Goal: Information Seeking & Learning: Learn about a topic

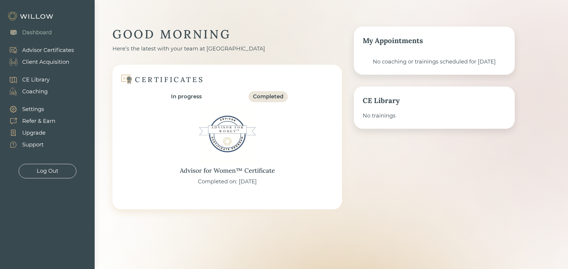
click at [274, 97] on div "Completed" at bounding box center [268, 97] width 30 height 8
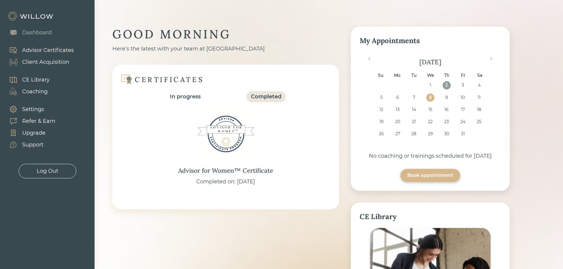
click at [31, 143] on div "Support" at bounding box center [32, 145] width 21 height 8
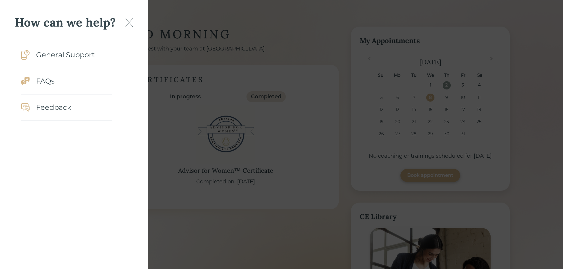
click at [51, 83] on div "FAQs" at bounding box center [45, 81] width 19 height 11
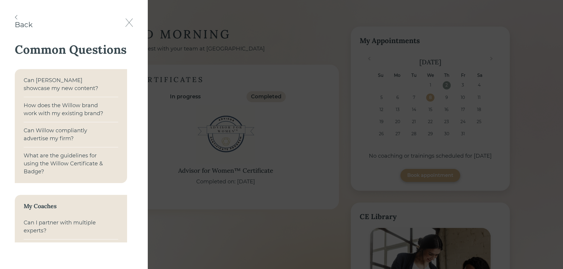
click at [67, 160] on div "What are the guidelines for using the Willow Certificate & Badge?" at bounding box center [66, 164] width 84 height 24
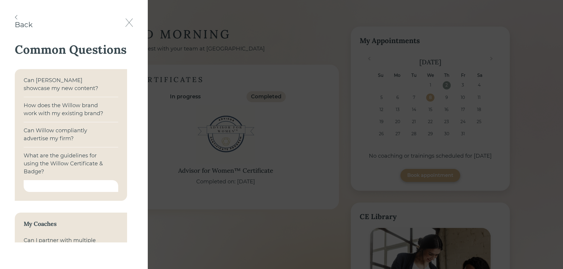
click at [73, 183] on div at bounding box center [71, 186] width 95 height 12
click at [65, 184] on div at bounding box center [71, 186] width 95 height 12
click at [56, 156] on div "What are the guidelines for using the Willow Certificate & Badge?" at bounding box center [66, 164] width 84 height 24
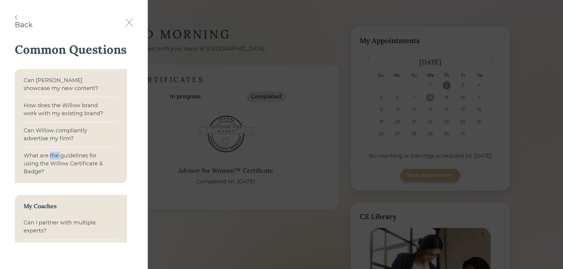
click at [56, 156] on div "What are the guidelines for using the Willow Certificate & Badge?" at bounding box center [66, 164] width 84 height 24
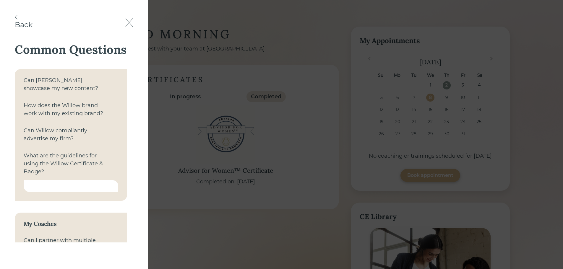
click at [76, 158] on div "What are the guidelines for using the Willow Certificate & Badge?" at bounding box center [66, 164] width 84 height 24
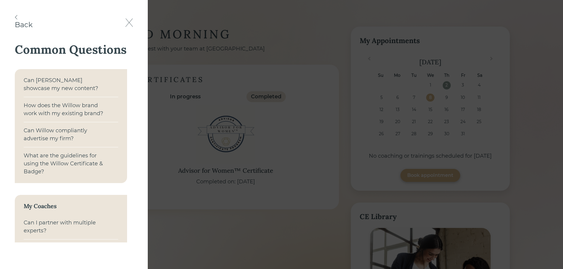
click at [63, 137] on div "Can Willow compliantly advertise my firm?" at bounding box center [66, 135] width 84 height 16
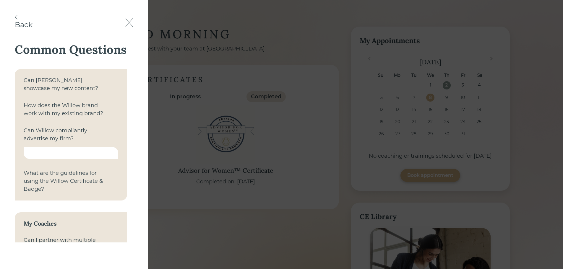
click at [59, 101] on div "How does the Willow brand work with my existing brand?" at bounding box center [71, 109] width 95 height 25
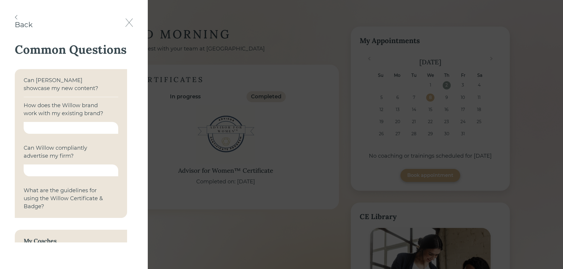
click at [59, 83] on div "Can [PERSON_NAME] showcase my new content?" at bounding box center [66, 85] width 84 height 16
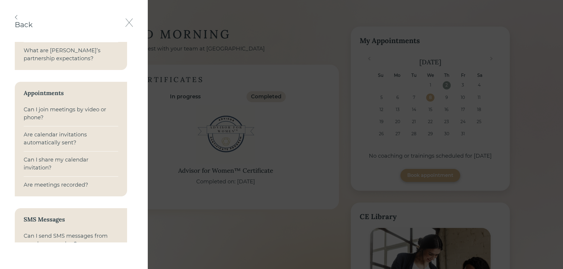
scroll to position [355, 0]
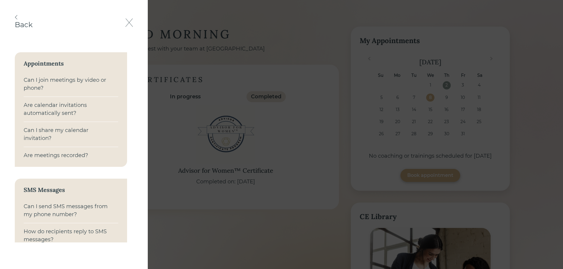
click at [64, 154] on div "Are meetings recorded?" at bounding box center [56, 156] width 64 height 8
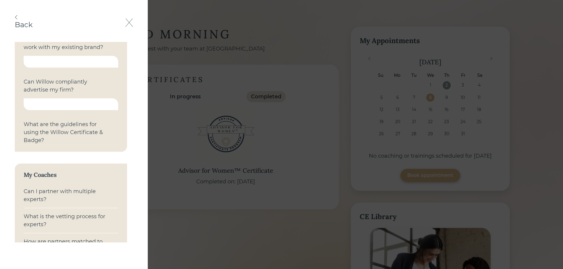
scroll to position [0, 0]
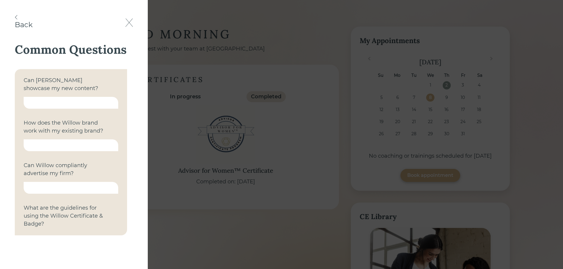
click at [128, 20] on img at bounding box center [129, 22] width 8 height 9
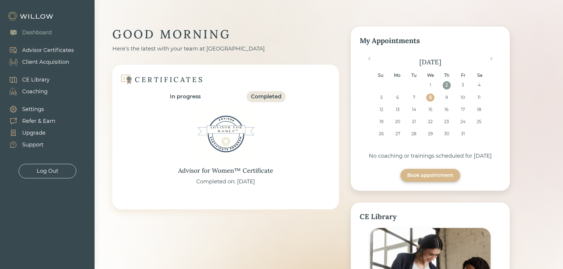
click at [236, 169] on div "Advisor for Women™ Certificate" at bounding box center [225, 170] width 95 height 9
click at [242, 169] on div "Advisor for Women™ Certificate" at bounding box center [225, 170] width 95 height 9
click at [58, 175] on div "Log Out" at bounding box center [48, 171] width 22 height 8
